Goal: Task Accomplishment & Management: Use online tool/utility

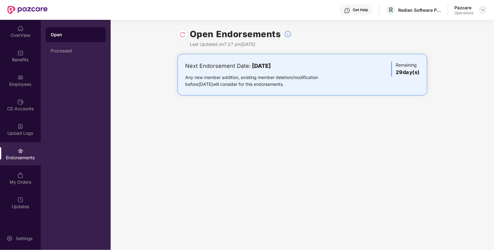
click at [483, 10] on img at bounding box center [482, 9] width 5 height 5
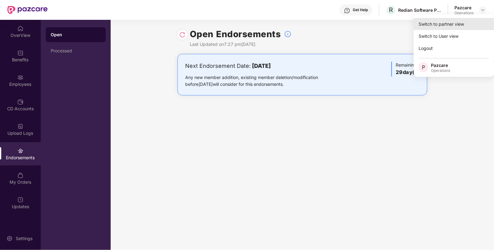
click at [434, 26] on div "Switch to partner view" at bounding box center [454, 24] width 80 height 12
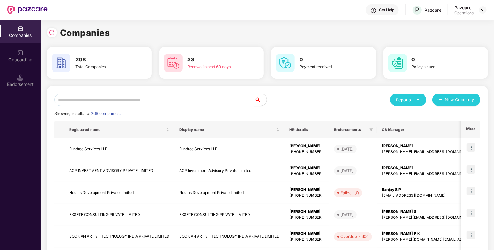
click at [212, 100] on input "text" at bounding box center [154, 99] width 200 height 12
paste input "**********"
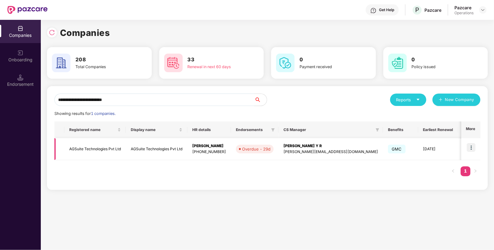
type input "**********"
click at [473, 145] on img at bounding box center [471, 147] width 9 height 9
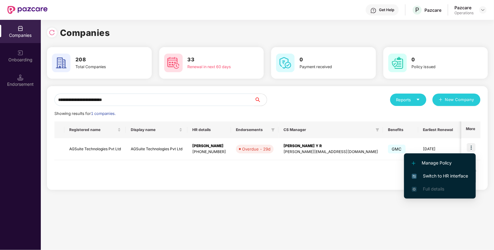
click at [454, 179] on li "Switch to HR interface" at bounding box center [440, 175] width 72 height 13
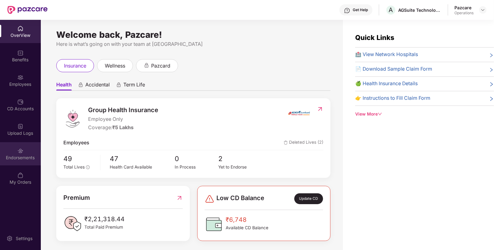
click at [30, 153] on div "Endorsements" at bounding box center [20, 153] width 41 height 23
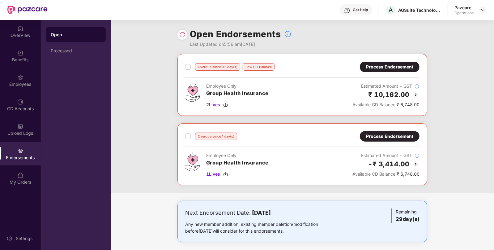
click at [217, 174] on span "1 Lives" at bounding box center [213, 173] width 14 height 7
click at [215, 104] on span "2 Lives" at bounding box center [213, 104] width 14 height 7
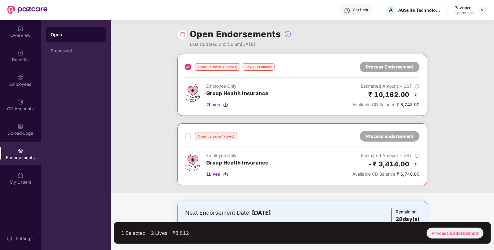
click at [186, 133] on label at bounding box center [188, 135] width 6 height 7
click at [459, 232] on div "Process Endorsement" at bounding box center [455, 232] width 57 height 11
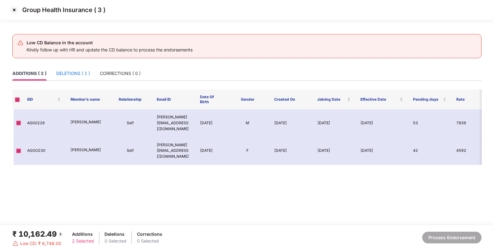
click at [87, 75] on div "DELETIONS ( 1 )" at bounding box center [73, 73] width 34 height 7
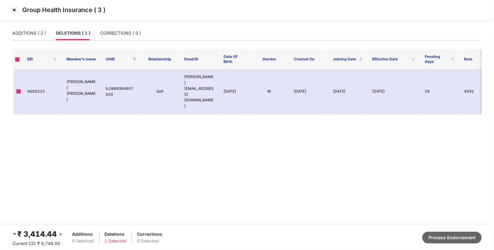
click at [471, 235] on button "Process Endorsement" at bounding box center [451, 237] width 59 height 12
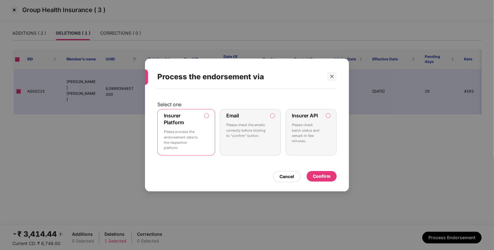
drag, startPoint x: 178, startPoint y: 146, endPoint x: 204, endPoint y: 142, distance: 25.7
click at [179, 146] on p "Please process the endorsement data to the respective platform" at bounding box center [182, 139] width 36 height 21
click at [322, 177] on div "Confirm" at bounding box center [322, 176] width 18 height 7
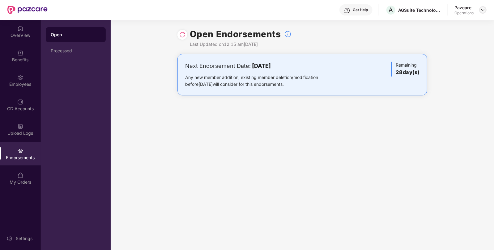
click at [483, 11] on img at bounding box center [482, 9] width 5 height 5
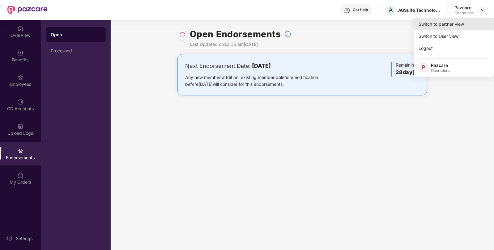
click at [457, 20] on div "Switch to partner view" at bounding box center [454, 24] width 80 height 12
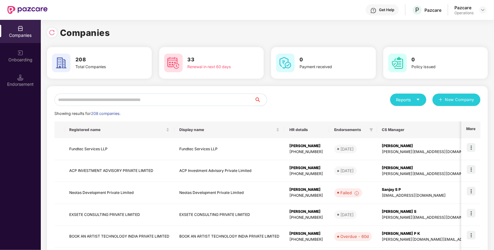
click at [152, 101] on input "text" at bounding box center [154, 99] width 200 height 12
paste input "**********"
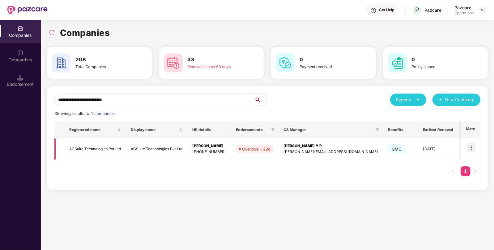
type input "**********"
click at [473, 149] on img at bounding box center [471, 147] width 9 height 9
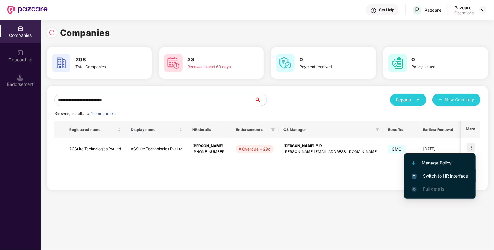
click at [451, 176] on span "Switch to HR interface" at bounding box center [440, 175] width 56 height 7
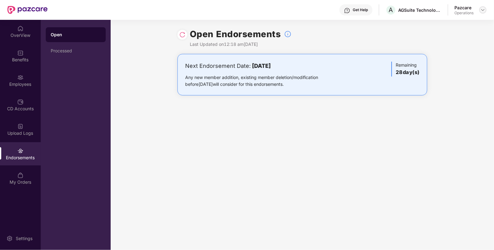
click at [484, 11] on img at bounding box center [482, 9] width 5 height 5
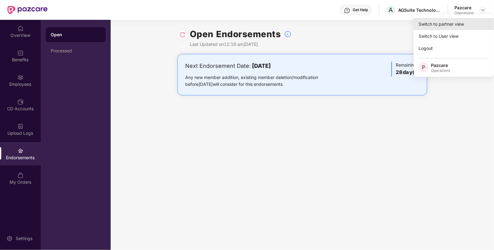
click at [459, 22] on div "Switch to partner view" at bounding box center [454, 24] width 80 height 12
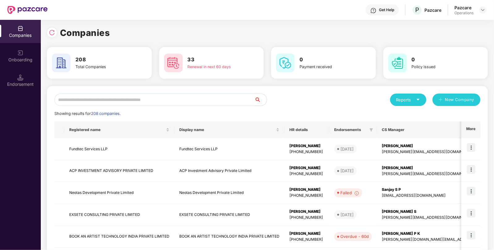
click at [205, 98] on input "text" at bounding box center [154, 99] width 200 height 12
paste input "**********"
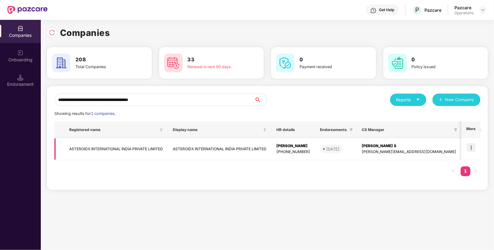
type input "**********"
click at [473, 148] on img at bounding box center [471, 147] width 9 height 9
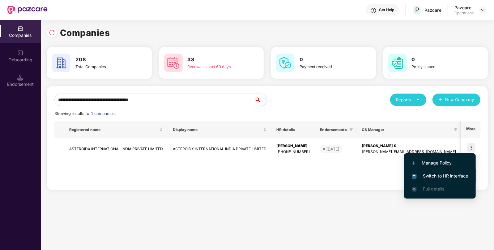
click at [446, 173] on span "Switch to HR interface" at bounding box center [440, 175] width 56 height 7
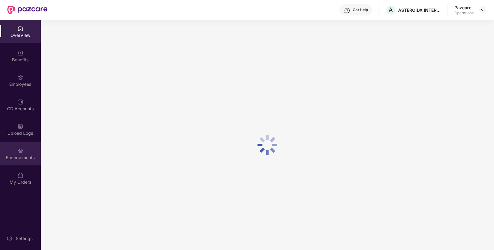
click at [21, 159] on div "Endorsements" at bounding box center [20, 157] width 41 height 6
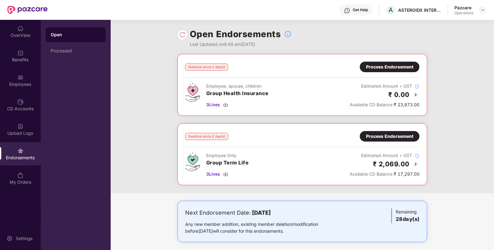
click at [366, 64] on div "Process Endorsement" at bounding box center [389, 66] width 47 height 7
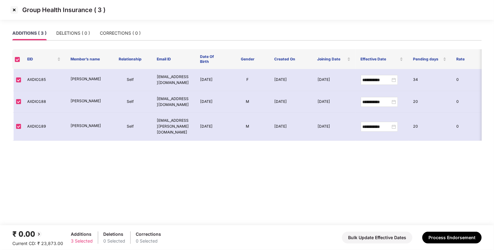
click at [13, 8] on img at bounding box center [14, 10] width 10 height 10
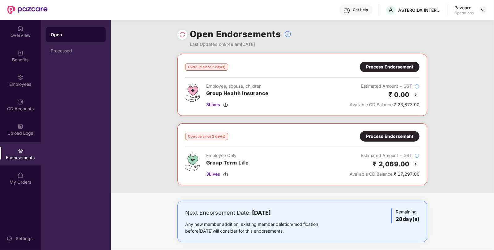
click at [213, 108] on div "Employee, spouse, children Group Health Insurance 3 Lives" at bounding box center [237, 95] width 62 height 25
click at [218, 105] on span "3 Lives" at bounding box center [213, 104] width 14 height 7
click at [392, 65] on div "Process Endorsement" at bounding box center [389, 66] width 47 height 7
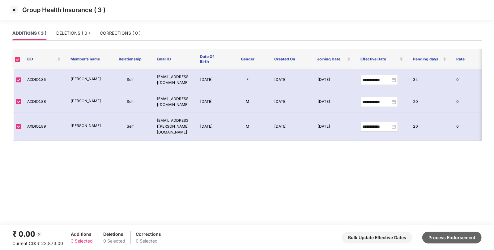
click at [463, 241] on button "Process Endorsement" at bounding box center [451, 237] width 59 height 12
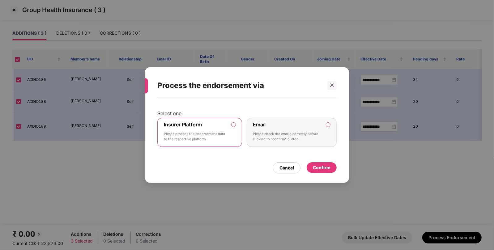
click at [208, 130] on div "Insurer Platform Please process the endorsement data to the respective platform" at bounding box center [195, 132] width 63 height 22
click at [320, 168] on div "Confirm" at bounding box center [322, 167] width 18 height 7
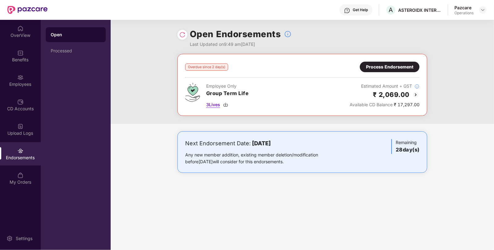
click at [219, 106] on span "3 Lives" at bounding box center [213, 104] width 14 height 7
click at [388, 61] on div "Overdue since 2 day(s) Process Endorsement Employee Only Group Term Life 3 Live…" at bounding box center [302, 85] width 250 height 62
click at [388, 62] on div "Process Endorsement" at bounding box center [390, 67] width 60 height 11
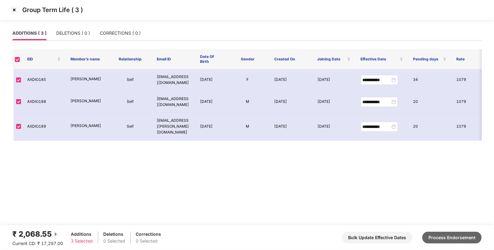
click at [447, 240] on button "Process Endorsement" at bounding box center [451, 237] width 59 height 12
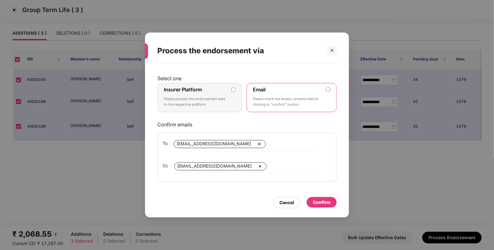
drag, startPoint x: 176, startPoint y: 115, endPoint x: 181, endPoint y: 111, distance: 5.9
click at [177, 115] on div "Select one Insurer Platform Please process the endorsement data to the respecti…" at bounding box center [246, 128] width 179 height 106
click at [187, 104] on p "Please process the endorsement data to the respective platform" at bounding box center [195, 101] width 63 height 11
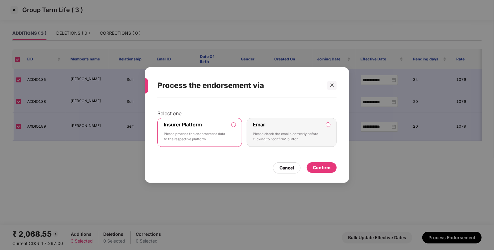
click at [325, 165] on div "Confirm" at bounding box center [322, 167] width 18 height 7
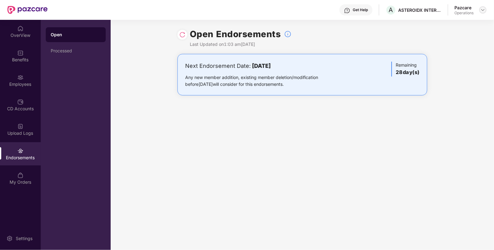
click at [482, 12] on div at bounding box center [482, 9] width 7 height 7
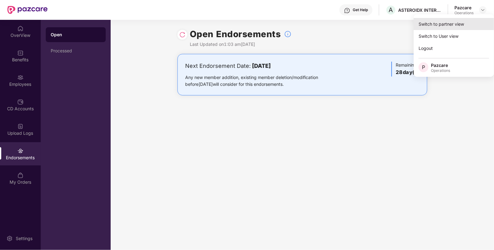
click at [456, 22] on div "Switch to partner view" at bounding box center [454, 24] width 80 height 12
